Goal: Contribute content: Add original content to the website for others to see

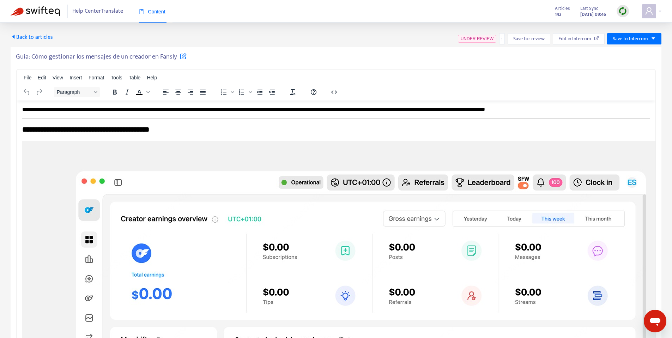
scroll to position [870, 0]
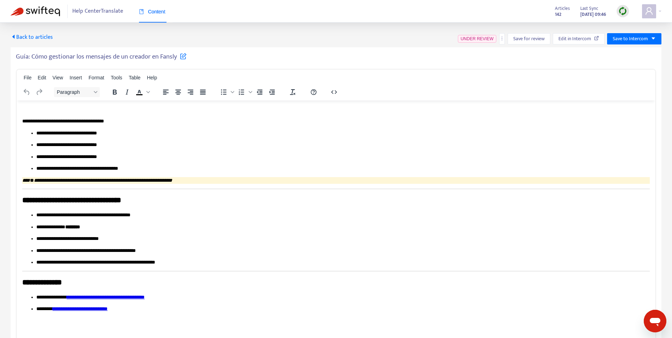
click at [32, 39] on span "Back to articles" at bounding box center [32, 37] width 42 height 10
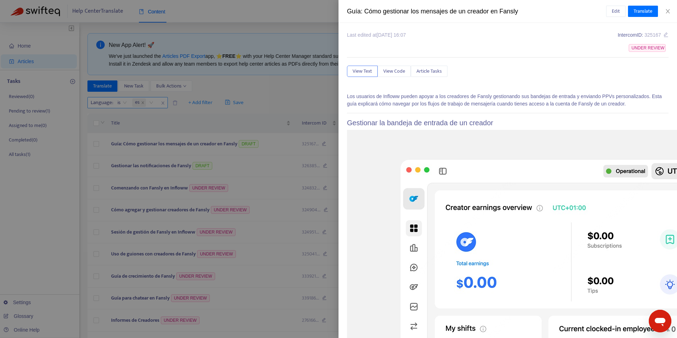
click at [163, 101] on div at bounding box center [338, 169] width 677 height 338
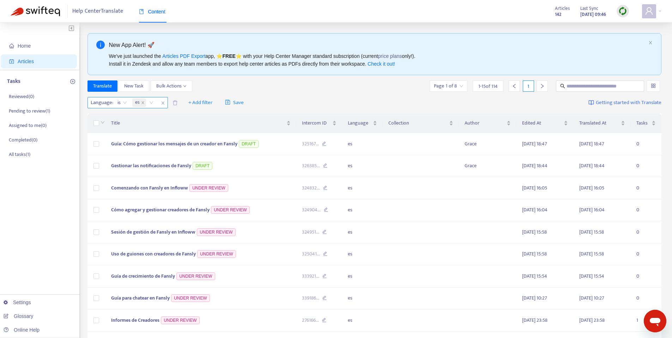
click at [153, 101] on div "es" at bounding box center [144, 102] width 26 height 11
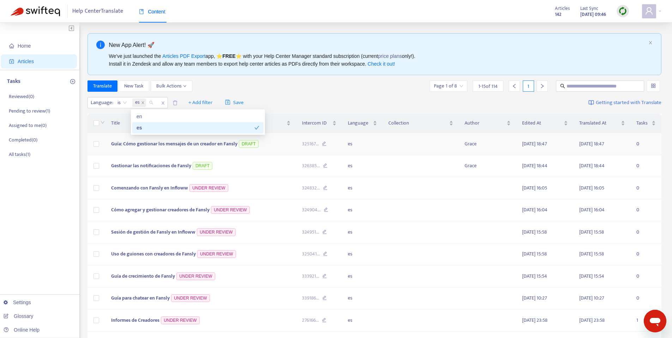
click at [152, 130] on div "es" at bounding box center [195, 128] width 118 height 8
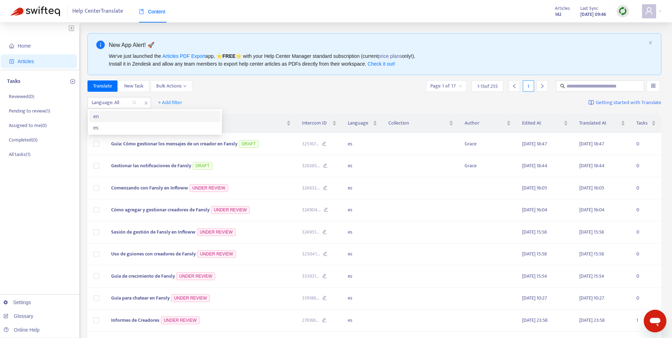
click at [248, 94] on div "Translate New Task Bulk Actions Page 1 of 17 1 - 15 of 255 1" at bounding box center [374, 87] width 574 height 14
click at [132, 103] on div "Language: All" at bounding box center [114, 102] width 53 height 11
click at [109, 129] on div "es" at bounding box center [154, 128] width 123 height 8
click at [263, 83] on div "Translate New Task Bulk Actions Page 1 of 8 1 - 15 of 114 1" at bounding box center [374, 85] width 574 height 11
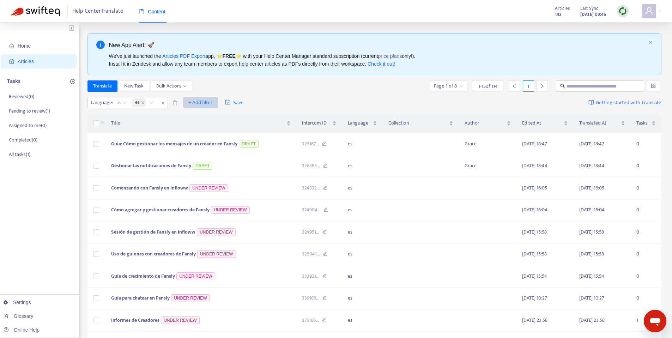
click at [200, 103] on span "+ Add filter" at bounding box center [200, 102] width 24 height 8
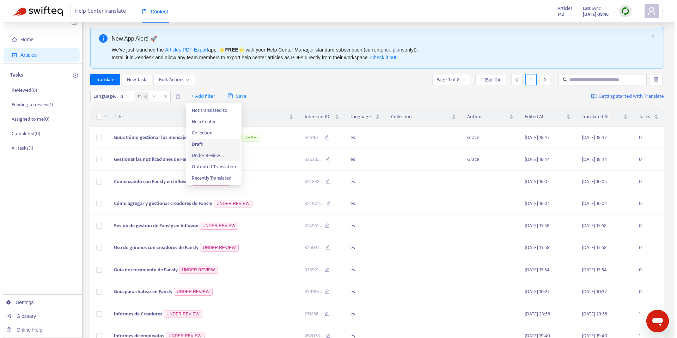
scroll to position [7, 0]
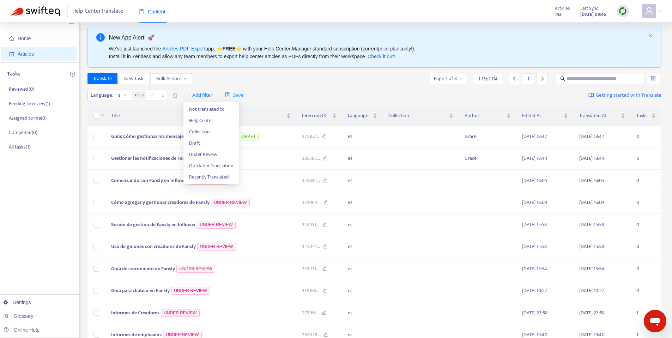
click at [182, 83] on button "Bulk Actions" at bounding box center [172, 78] width 42 height 11
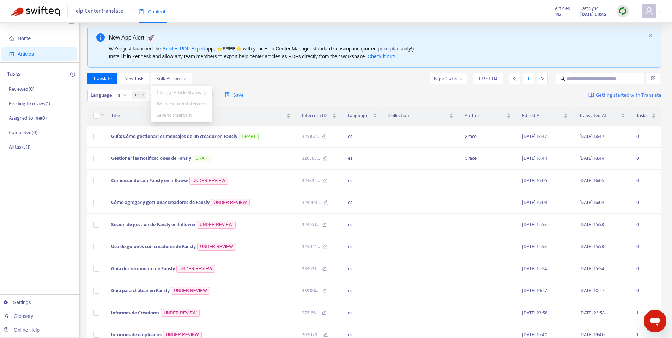
click at [230, 73] on div "Translate New Task Bulk Actions Page 1 of 8 1 - 15 of 114 1" at bounding box center [374, 78] width 574 height 11
click at [172, 179] on span "Comenzando con Fansly en Infloww" at bounding box center [149, 180] width 77 height 8
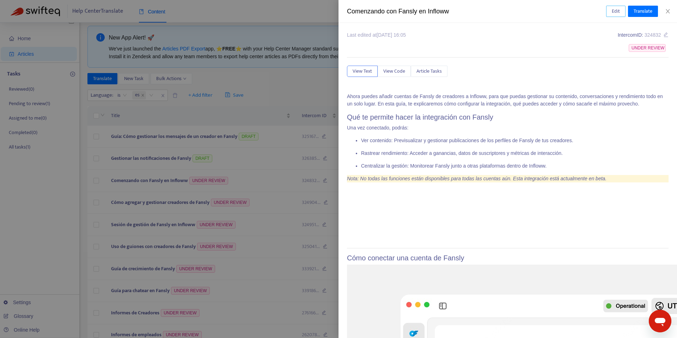
click at [617, 10] on span "Edit" at bounding box center [616, 11] width 8 height 8
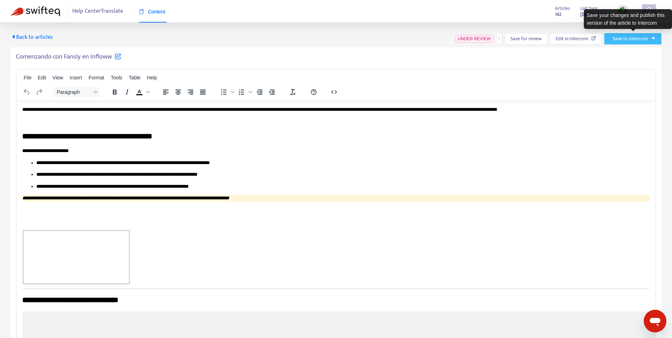
click at [656, 39] on button "Save to Intercom" at bounding box center [632, 38] width 57 height 11
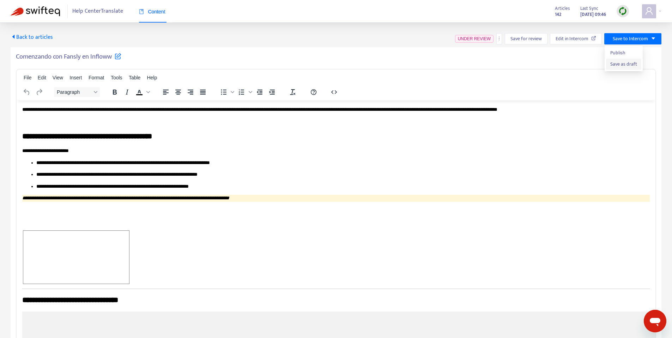
click at [633, 62] on span "Save as draft" at bounding box center [623, 64] width 27 height 8
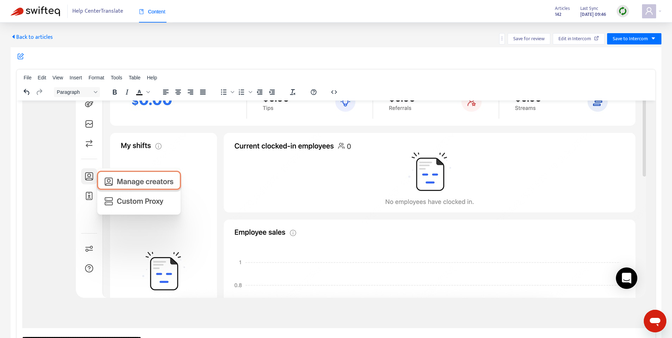
click at [33, 39] on span "Back to articles" at bounding box center [32, 37] width 42 height 10
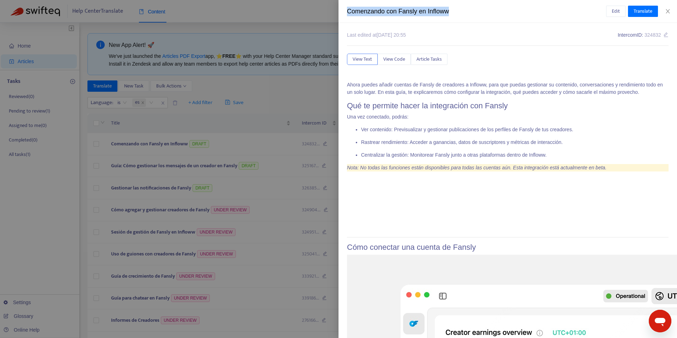
drag, startPoint x: 451, startPoint y: 13, endPoint x: 339, endPoint y: 13, distance: 112.1
click at [339, 13] on div "Comenzando con Fansly en Infloww Edit Translate" at bounding box center [508, 11] width 339 height 23
copy div "Comenzando con Fansly en Infloww"
click at [609, 12] on button "Edit" at bounding box center [615, 11] width 19 height 11
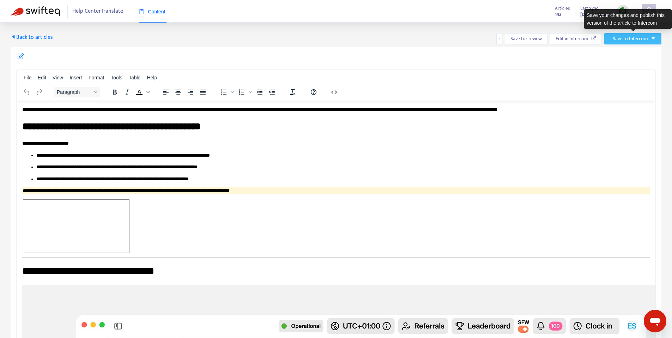
click at [656, 41] on button "Save to Intercom" at bounding box center [632, 38] width 57 height 11
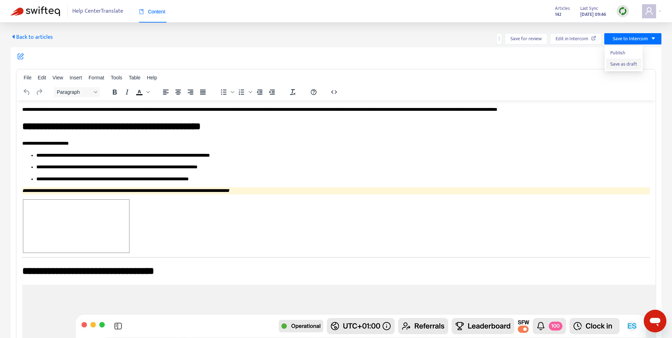
click at [623, 66] on span "Save as draft" at bounding box center [623, 64] width 27 height 8
click at [40, 37] on span "Back to articles" at bounding box center [32, 37] width 42 height 10
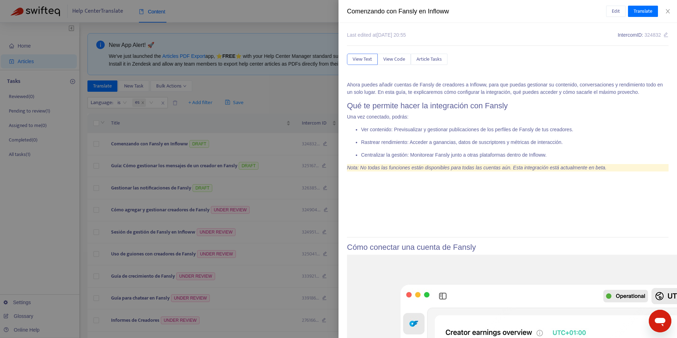
click at [224, 104] on div at bounding box center [338, 169] width 677 height 338
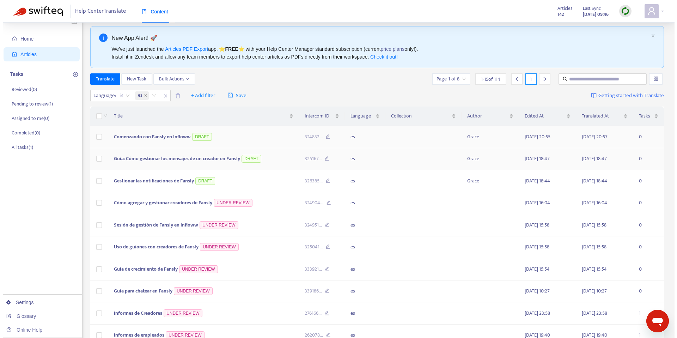
scroll to position [7, 0]
drag, startPoint x: 175, startPoint y: 205, endPoint x: 166, endPoint y: 208, distance: 9.0
click at [175, 205] on span "Cómo agregar y gestionar creadores de Fansly" at bounding box center [160, 202] width 98 height 8
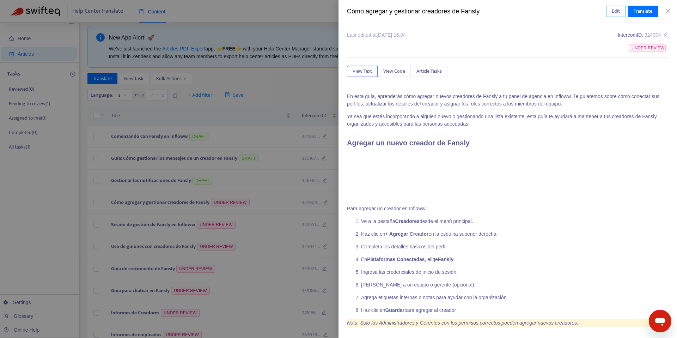
click at [610, 12] on button "Edit" at bounding box center [615, 11] width 19 height 11
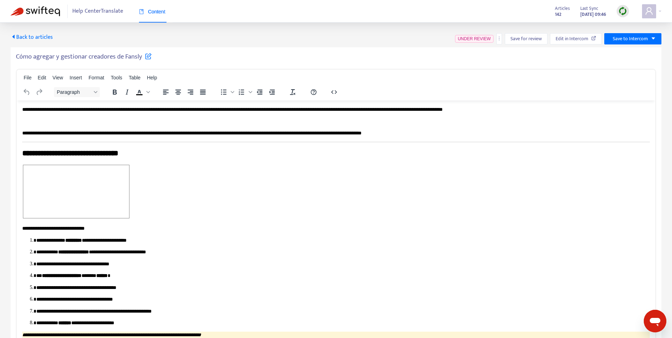
click at [61, 58] on h5 "Cómo agregar y gestionar creadores de Fansly" at bounding box center [84, 57] width 136 height 8
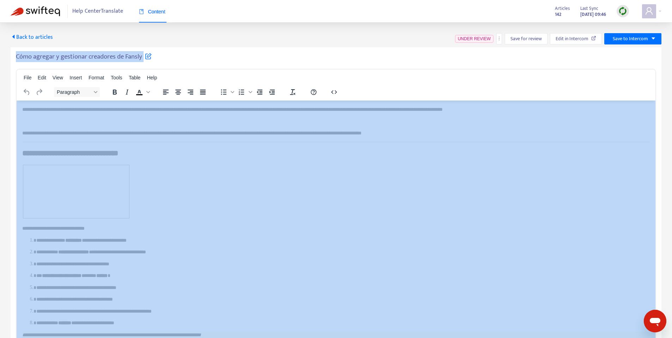
click at [61, 58] on h5 "Cómo agregar y gestionar creadores de Fansly" at bounding box center [84, 57] width 136 height 8
copy div "Cómo agregar y gestionar creadores de Fansly File Edit View Insert Format Tools…"
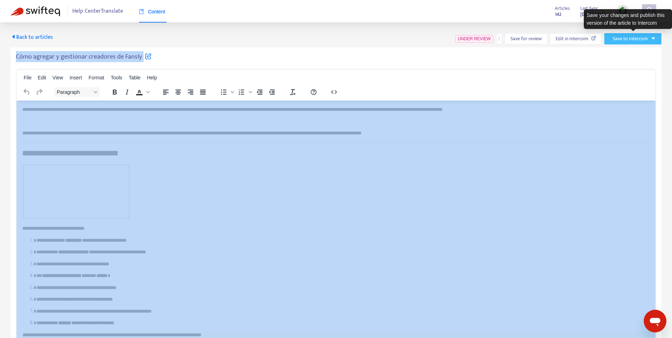
click at [639, 38] on span "Save to Intercom" at bounding box center [629, 39] width 35 height 8
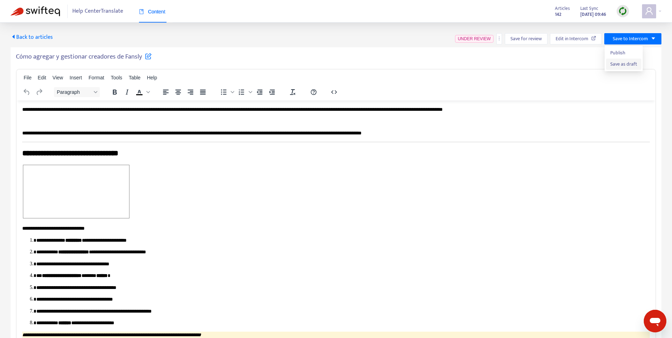
click at [628, 65] on span "Save as draft" at bounding box center [623, 64] width 27 height 8
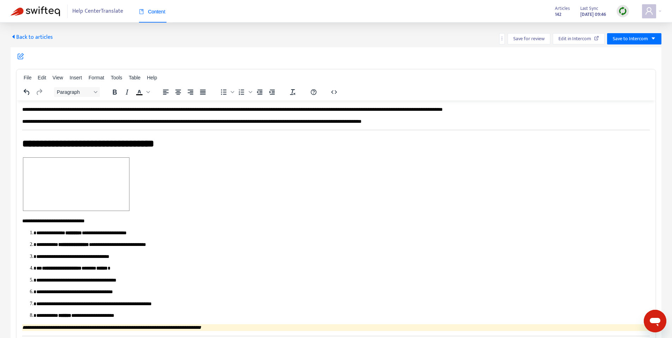
click at [36, 36] on span "Back to articles" at bounding box center [32, 37] width 42 height 10
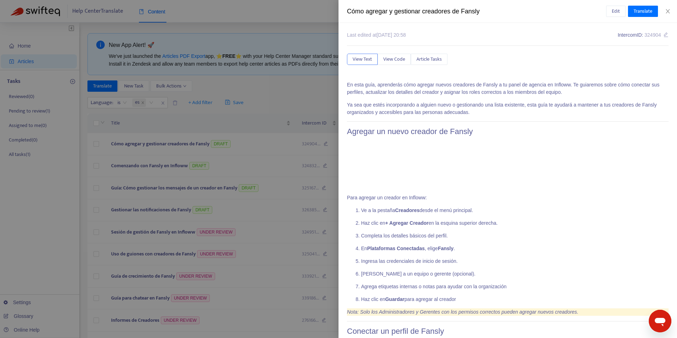
click at [255, 103] on div at bounding box center [338, 169] width 677 height 338
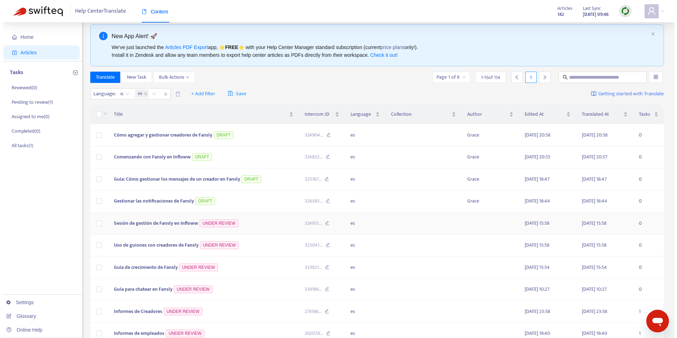
scroll to position [10, 0]
click at [165, 220] on span "Sesión de gestión de Fansly en Infloww" at bounding box center [153, 222] width 84 height 8
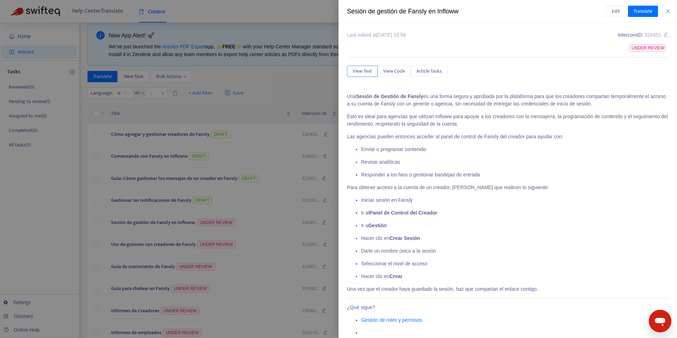
click at [395, 13] on div "Sesión de gestión de Fansly en Infloww" at bounding box center [476, 12] width 259 height 10
copy div "Sesión de gestión de Fansly en Infloww Edit Translate"
click at [616, 8] on span "Edit" at bounding box center [616, 11] width 8 height 8
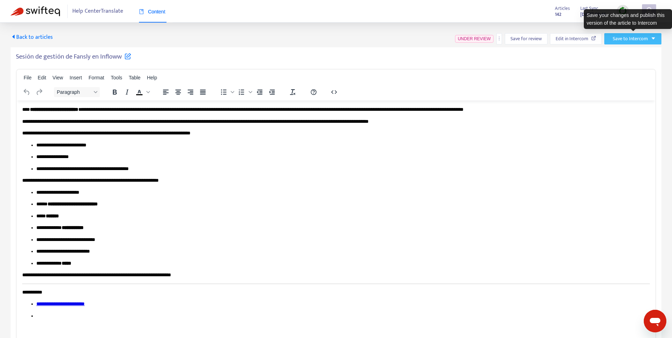
click at [649, 42] on button "Save to Intercom" at bounding box center [632, 38] width 57 height 11
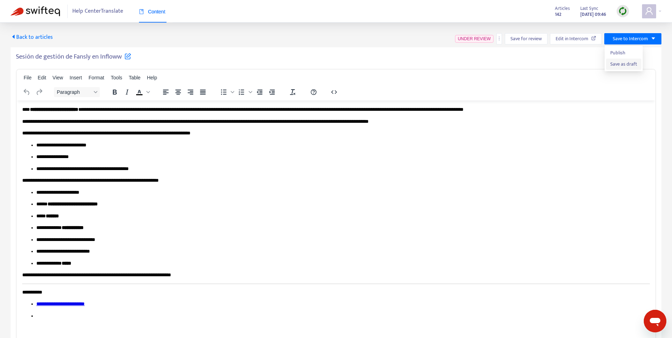
click at [624, 65] on span "Save as draft" at bounding box center [623, 64] width 27 height 8
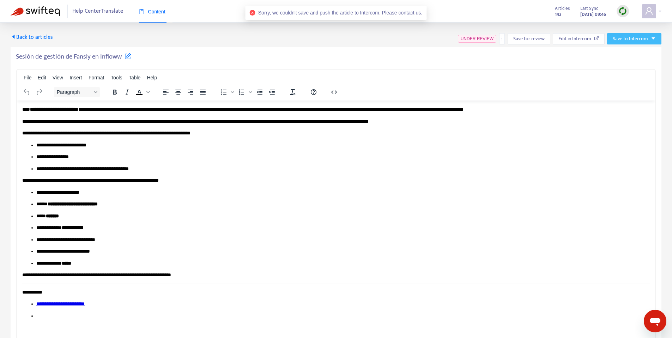
click at [646, 39] on span "Save to Intercom" at bounding box center [629, 39] width 35 height 8
click at [632, 64] on span "Save as draft" at bounding box center [626, 64] width 27 height 8
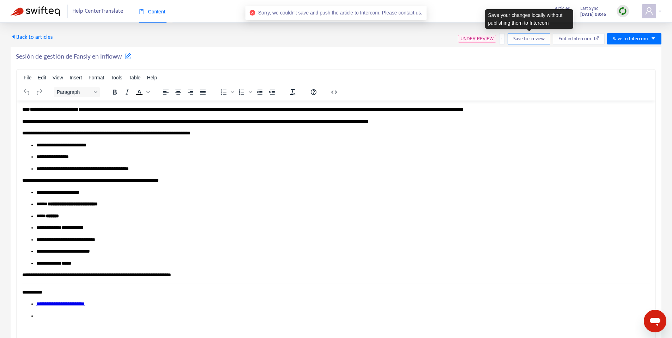
click at [527, 42] on span "Save for review" at bounding box center [528, 39] width 31 height 8
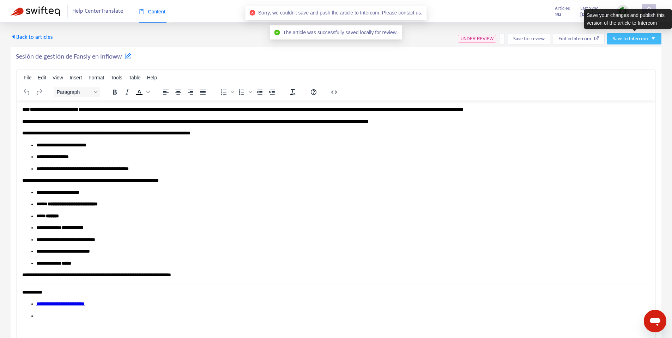
click at [655, 40] on icon "caret-down" at bounding box center [653, 38] width 5 height 5
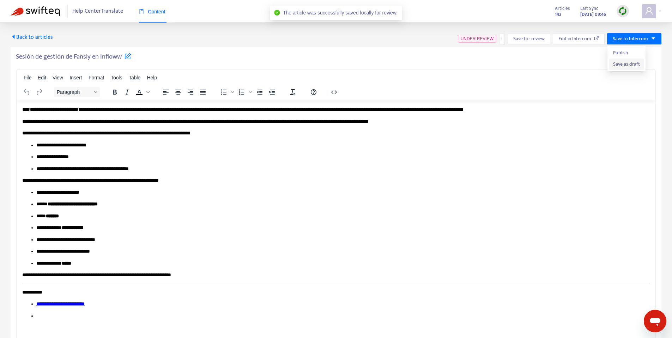
click at [640, 64] on li "Save as draft" at bounding box center [626, 64] width 35 height 11
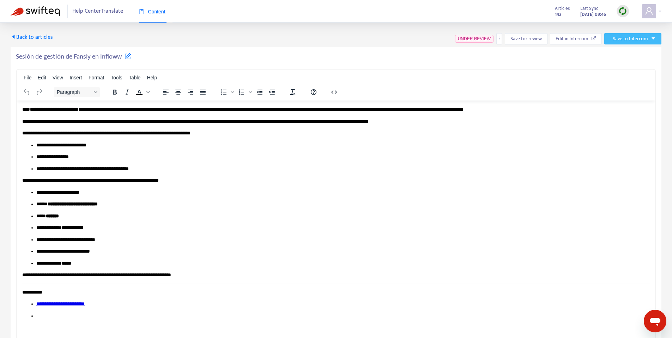
click at [626, 40] on span "Save to Intercom" at bounding box center [629, 39] width 35 height 8
click at [627, 66] on span "Save as draft" at bounding box center [623, 64] width 27 height 8
click at [640, 43] on button "Save to Intercom" at bounding box center [634, 38] width 54 height 11
click at [631, 67] on span "Save as draft" at bounding box center [626, 64] width 27 height 8
click at [36, 35] on span "Back to articles" at bounding box center [32, 37] width 42 height 10
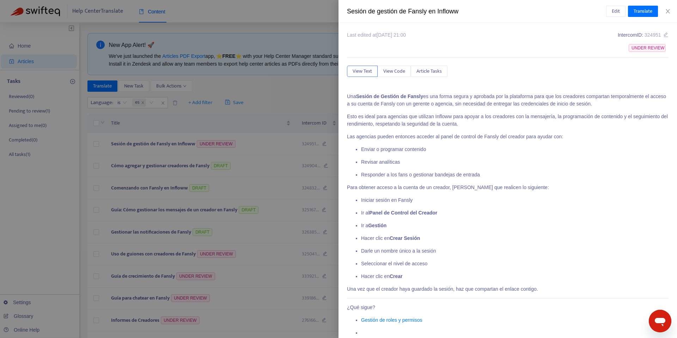
click at [217, 128] on div at bounding box center [338, 169] width 677 height 338
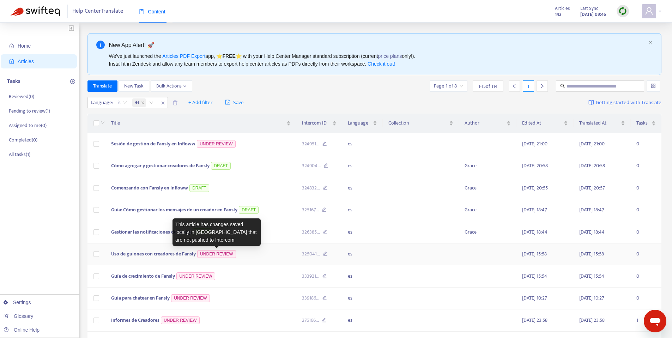
click at [169, 254] on span "Uso de guiones con creadores de Fansly" at bounding box center [153, 254] width 85 height 8
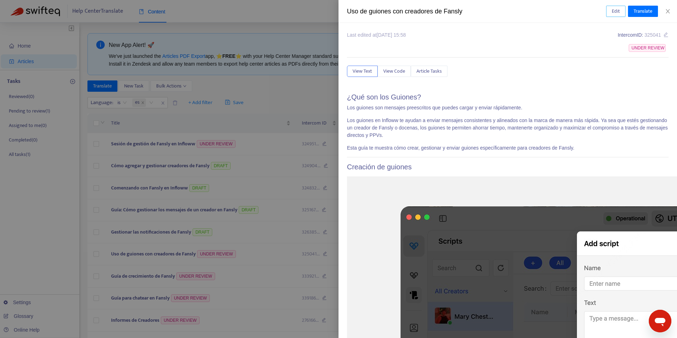
click at [618, 11] on span "Edit" at bounding box center [616, 11] width 8 height 8
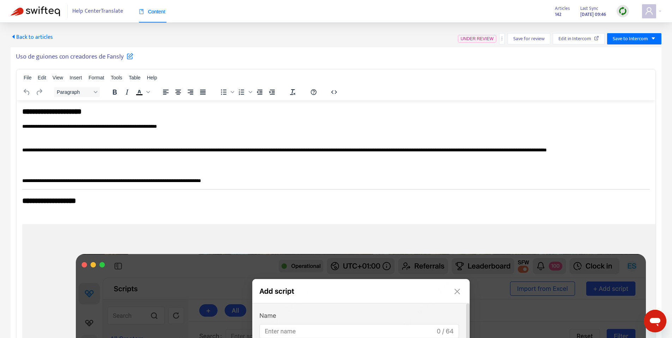
click at [179, 172] on p "Rich Text Area. Press ALT-0 for help." at bounding box center [335, 168] width 627 height 7
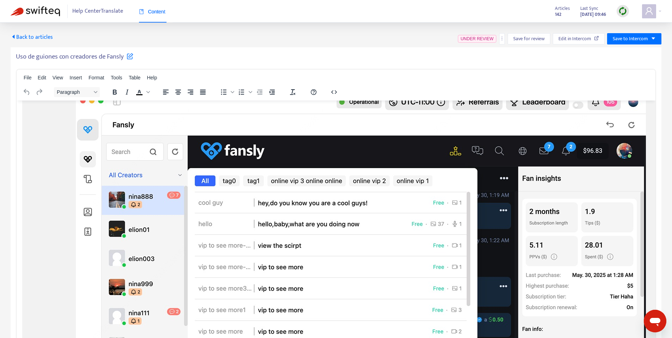
scroll to position [490, 0]
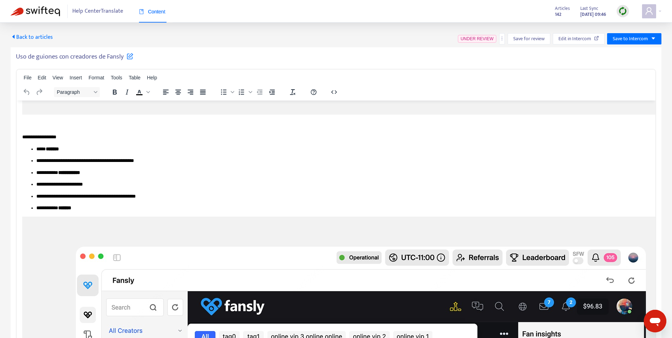
click at [100, 175] on p "**********" at bounding box center [340, 172] width 608 height 7
click at [103, 172] on p "**********" at bounding box center [340, 172] width 608 height 7
click at [151, 160] on p "**********" at bounding box center [340, 160] width 608 height 7
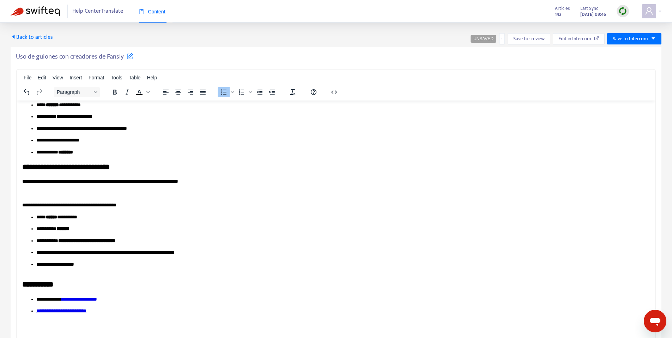
scroll to position [1137, 0]
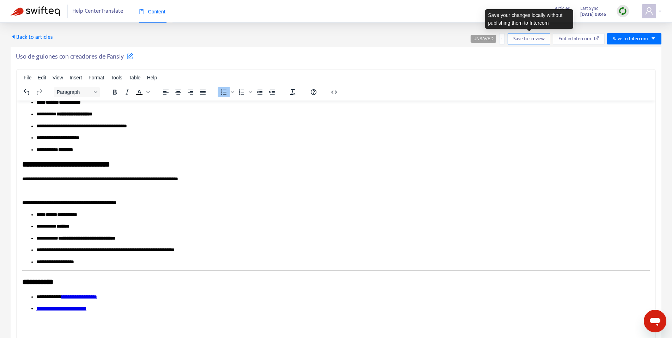
click at [531, 39] on span "Save for review" at bounding box center [528, 39] width 31 height 8
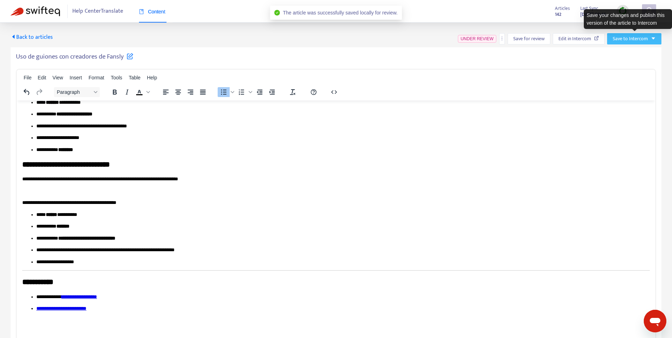
click at [652, 38] on icon "caret-down" at bounding box center [653, 38] width 5 height 5
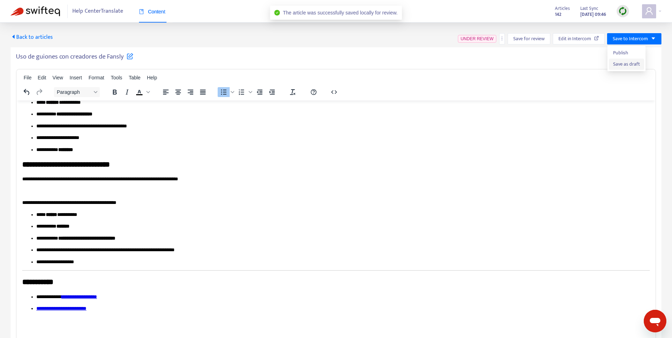
click at [632, 65] on span "Save as draft" at bounding box center [626, 64] width 27 height 8
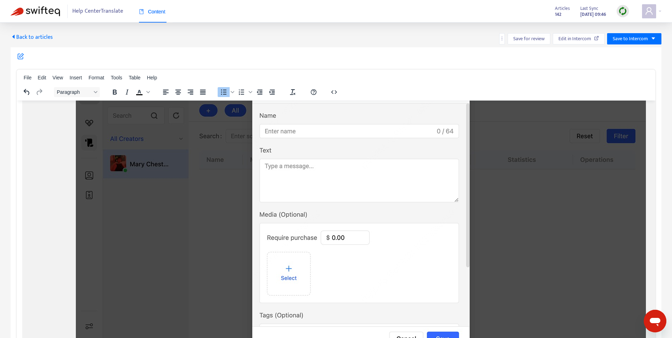
scroll to position [0, 0]
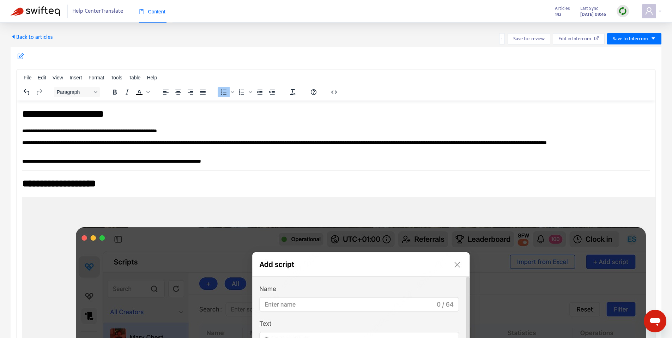
click at [36, 37] on span "Back to articles" at bounding box center [32, 37] width 42 height 10
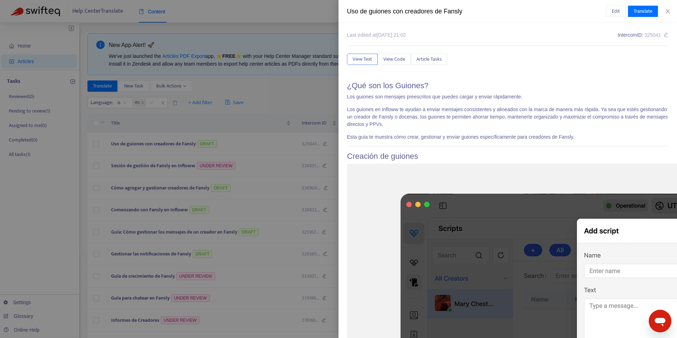
click at [247, 72] on div at bounding box center [338, 169] width 677 height 338
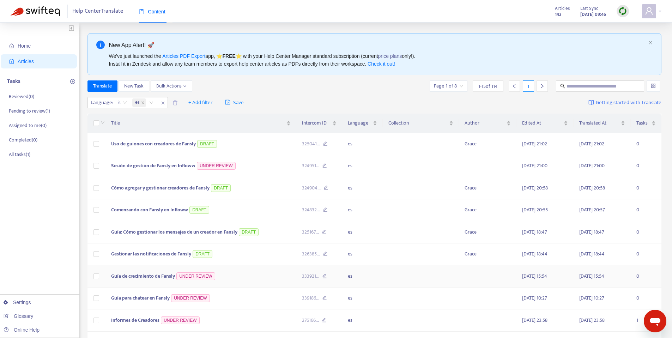
drag, startPoint x: 242, startPoint y: 277, endPoint x: 228, endPoint y: 285, distance: 16.0
click at [242, 277] on td "Guía de crecimiento de Fansly UNDER REVIEW" at bounding box center [200, 276] width 191 height 22
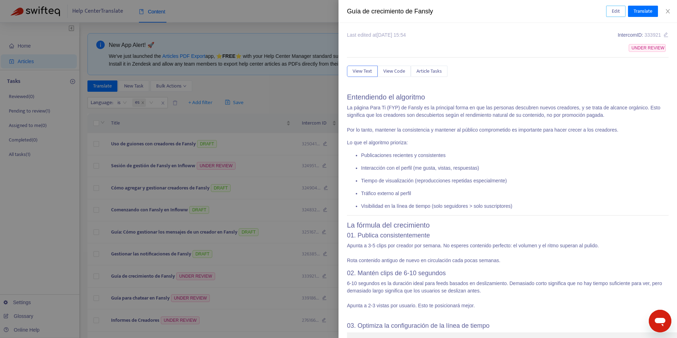
click at [618, 13] on span "Edit" at bounding box center [616, 11] width 8 height 8
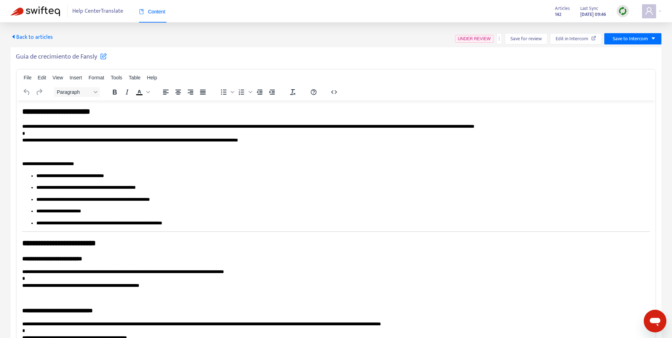
click at [59, 127] on p "**********" at bounding box center [333, 133] width 622 height 21
click at [70, 128] on p "**********" at bounding box center [333, 133] width 622 height 21
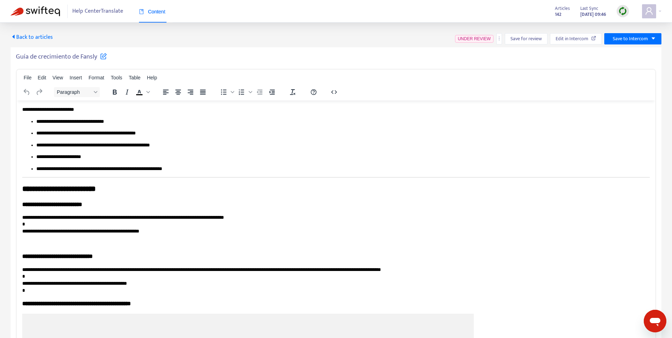
scroll to position [58, 0]
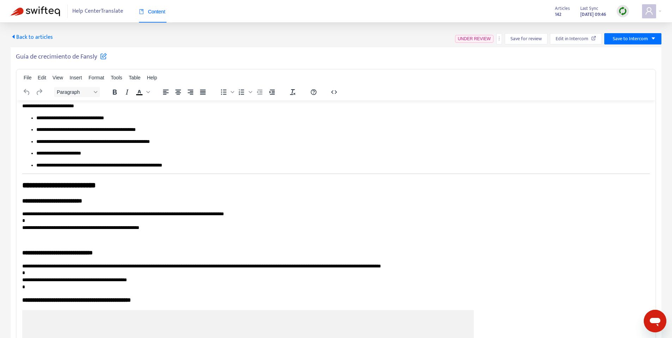
click at [51, 199] on h3 "**********" at bounding box center [333, 200] width 622 height 8
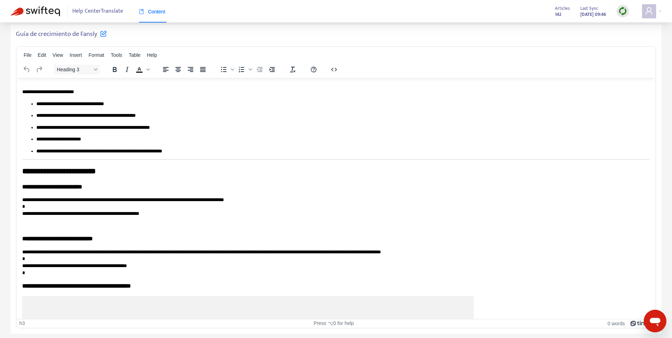
scroll to position [0, 0]
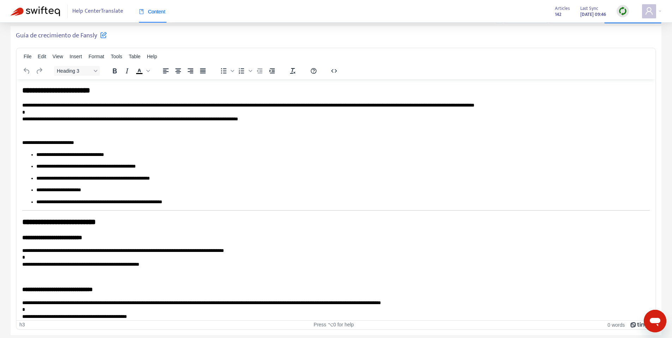
click at [381, 49] on div "File Edit View Insert Format Tools Table Help Heading 3 To open the popup, pres…" at bounding box center [336, 63] width 639 height 31
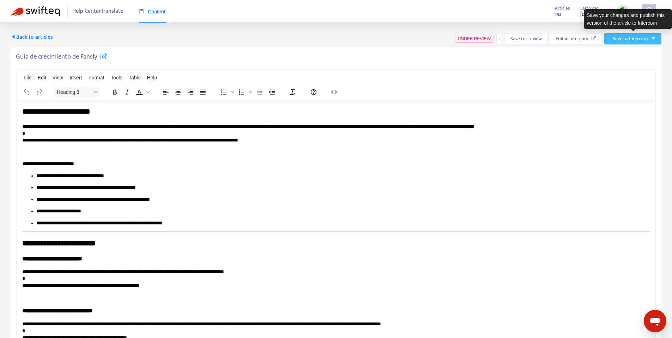
click at [658, 38] on button "Save to Intercom" at bounding box center [632, 38] width 57 height 11
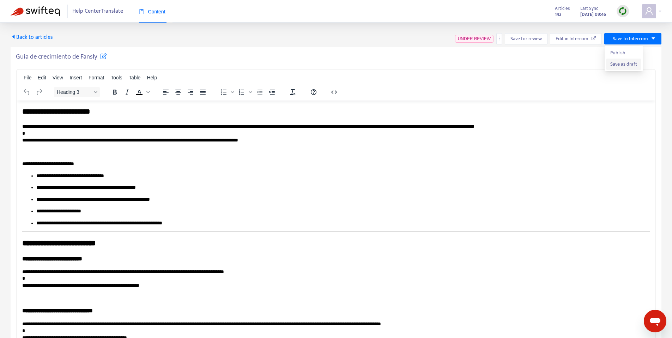
click at [618, 67] on span "Save as draft" at bounding box center [623, 64] width 27 height 8
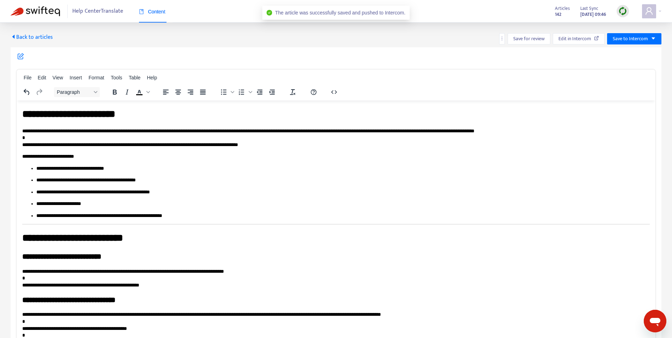
click at [32, 35] on span "Back to articles" at bounding box center [32, 37] width 42 height 10
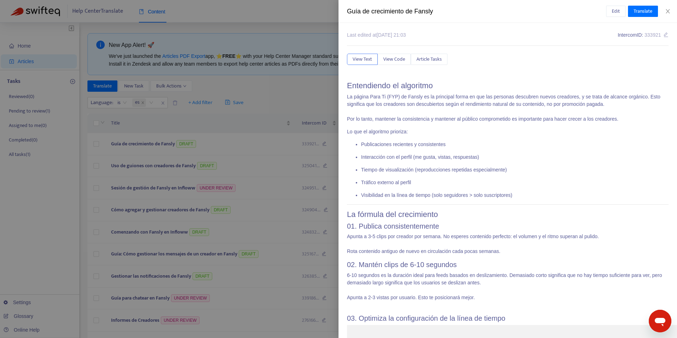
click at [273, 127] on div at bounding box center [338, 169] width 677 height 338
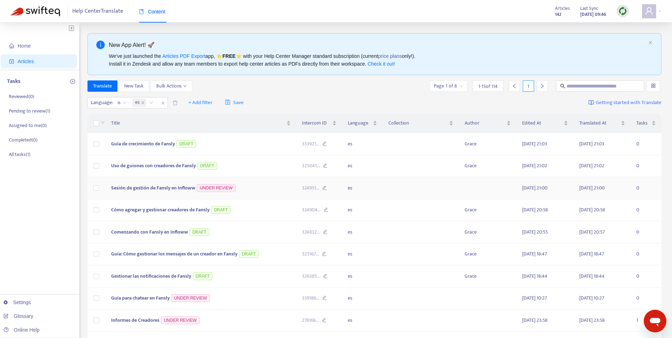
click at [254, 190] on td "Sesión de gestión de Fansly en Infloww UNDER REVIEW" at bounding box center [200, 188] width 191 height 22
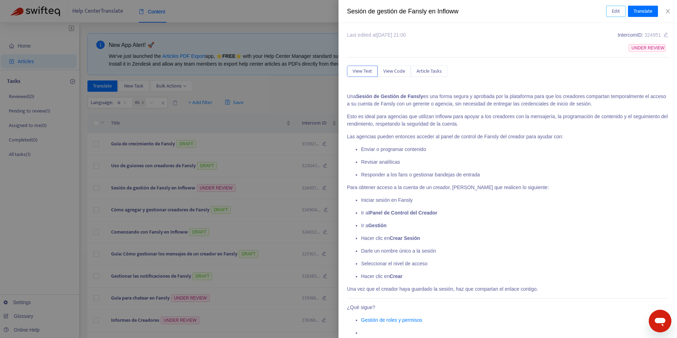
click at [610, 9] on button "Edit" at bounding box center [615, 11] width 19 height 11
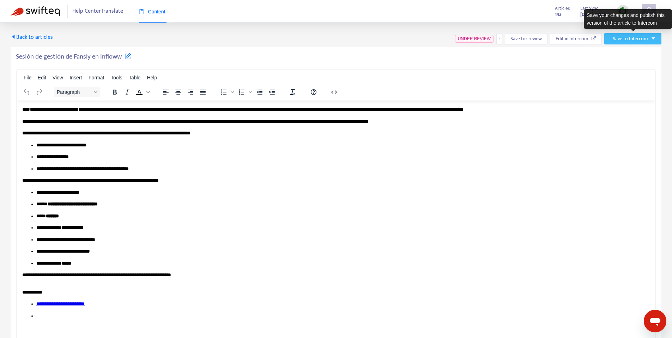
click at [644, 42] on span "Save to Intercom" at bounding box center [629, 39] width 35 height 8
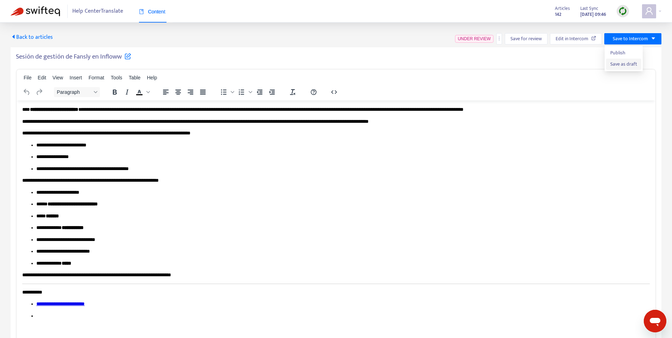
click at [623, 64] on span "Save as draft" at bounding box center [623, 64] width 27 height 8
